Goal: Register for event/course

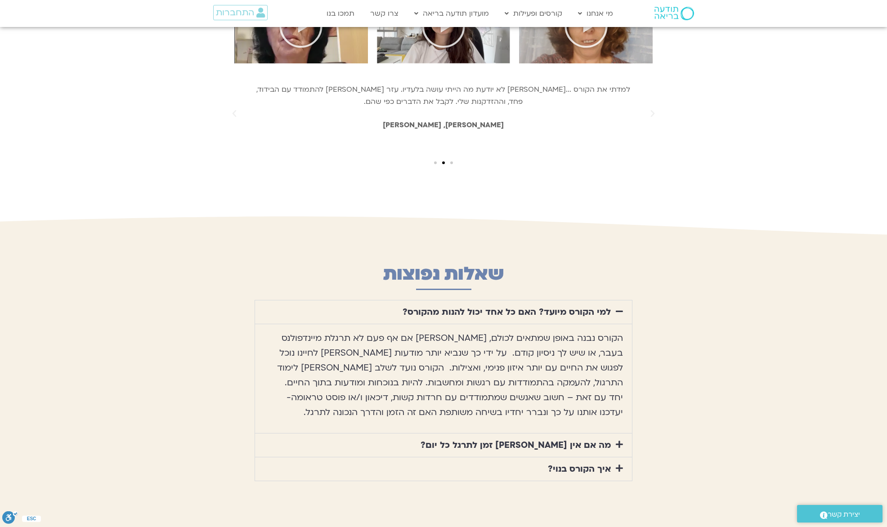
scroll to position [3173, 0]
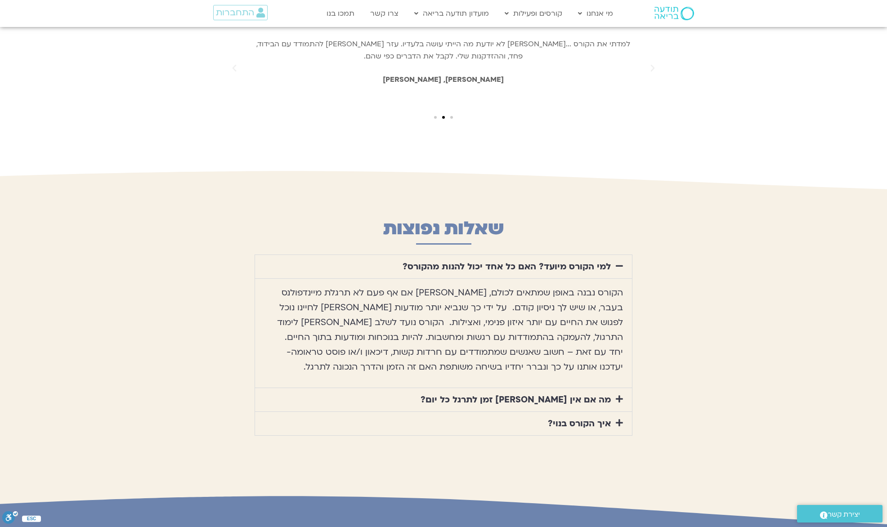
click at [566, 394] on link "מה אם אין [PERSON_NAME] זמן לתרגל כל יום?" at bounding box center [516, 400] width 190 height 12
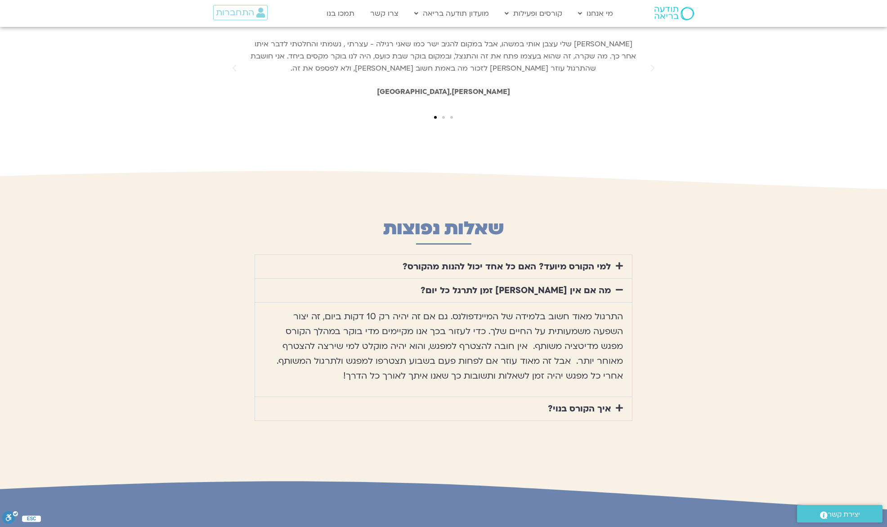
click at [584, 403] on link "איך הקורס בנוי?" at bounding box center [579, 409] width 63 height 12
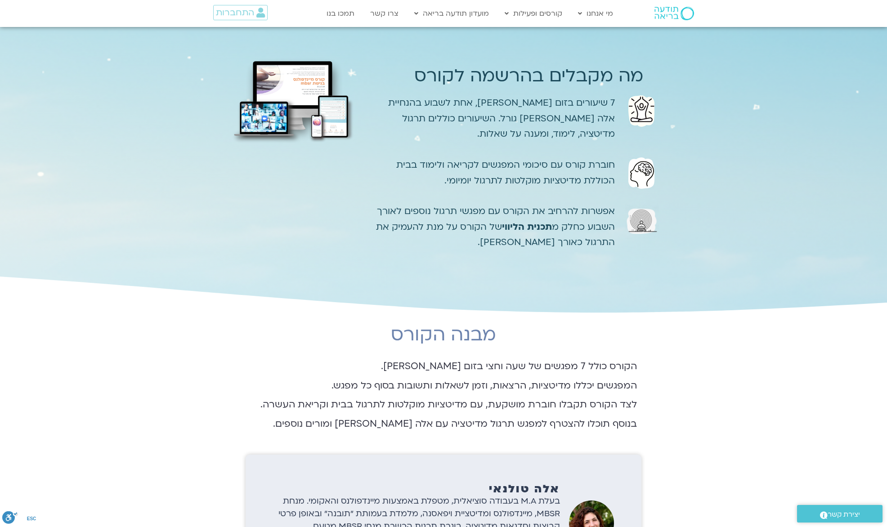
scroll to position [0, 0]
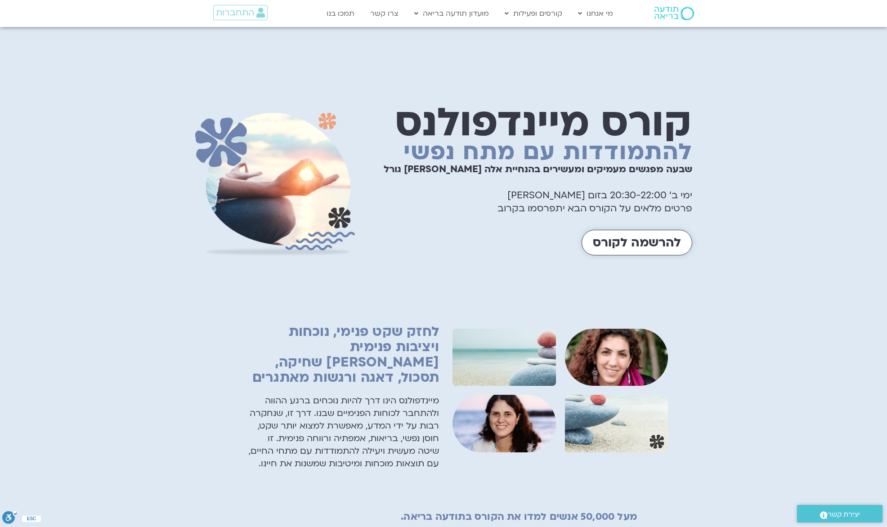
click at [640, 249] on span "להרשמה לקורס" at bounding box center [637, 243] width 88 height 14
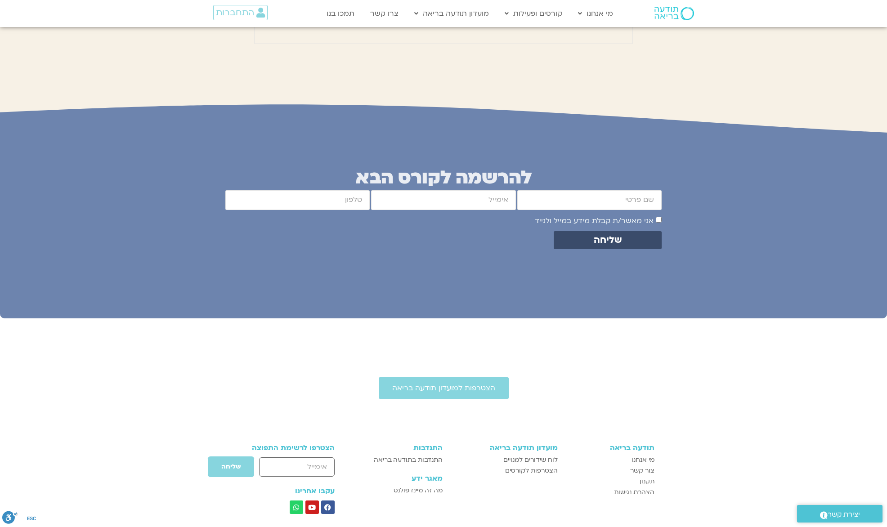
scroll to position [3521, 0]
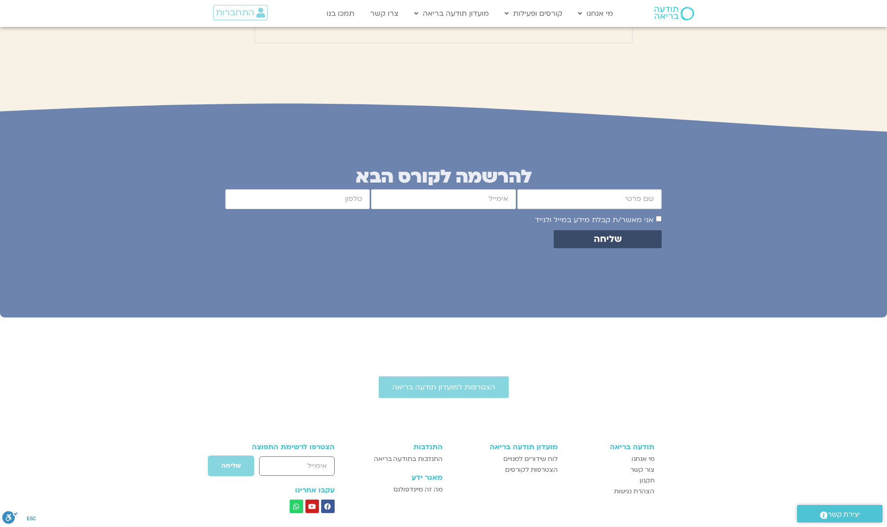
click at [645, 189] on input "firstname" at bounding box center [589, 198] width 144 height 19
type input "[PERSON_NAME]"
type input "[EMAIL_ADDRESS][DOMAIN_NAME]"
type input "0546808939"
click at [629, 234] on span "שליחה" at bounding box center [607, 239] width 86 height 10
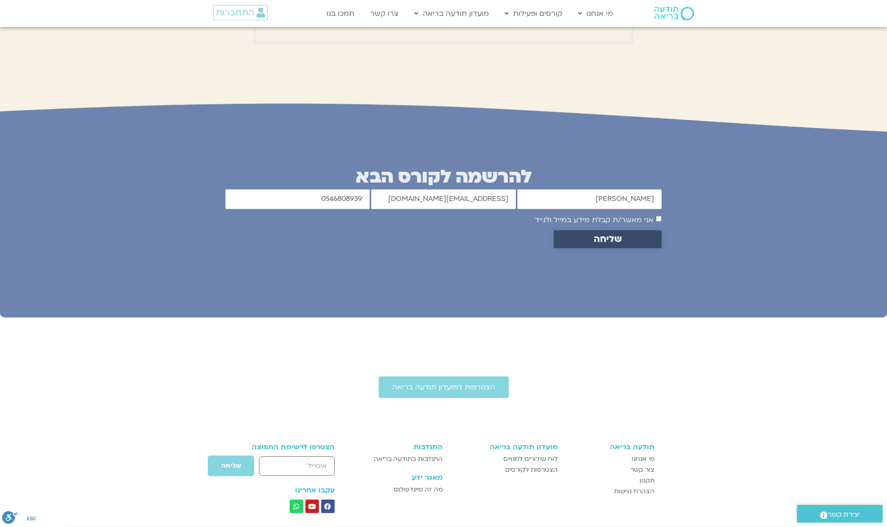
click at [602, 234] on span "שליחה" at bounding box center [608, 239] width 28 height 10
